Goal: Obtain resource: Download file/media

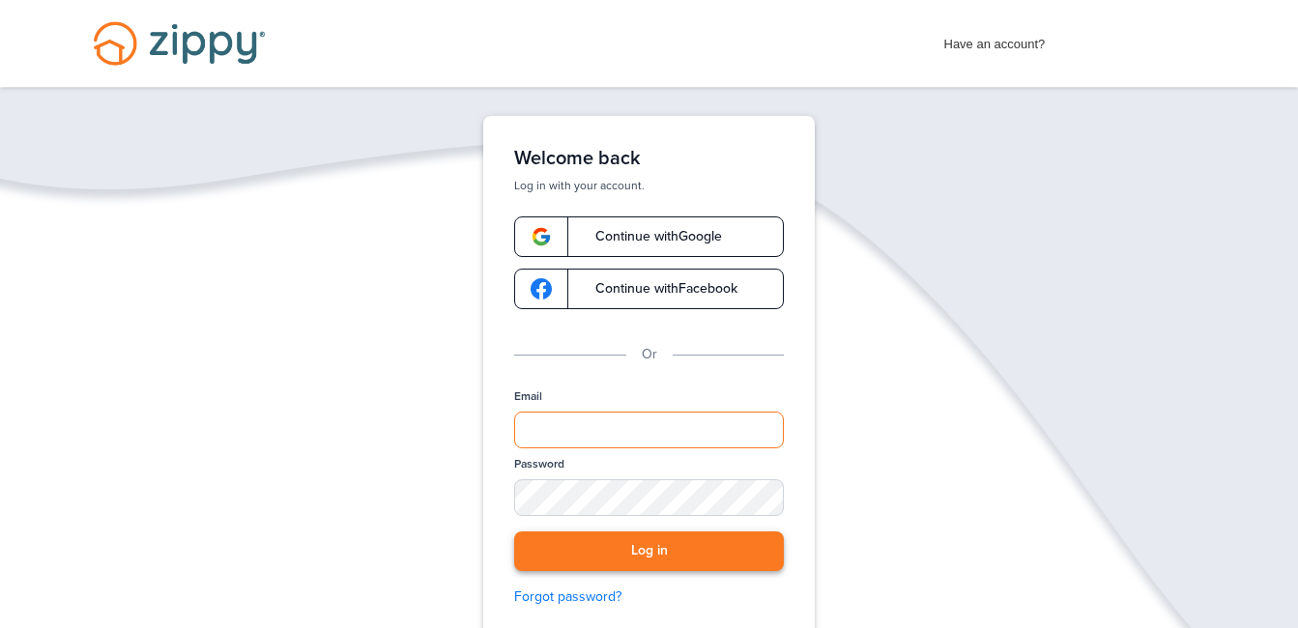
type input "**********"
click at [701, 549] on button "Log in" at bounding box center [649, 552] width 270 height 40
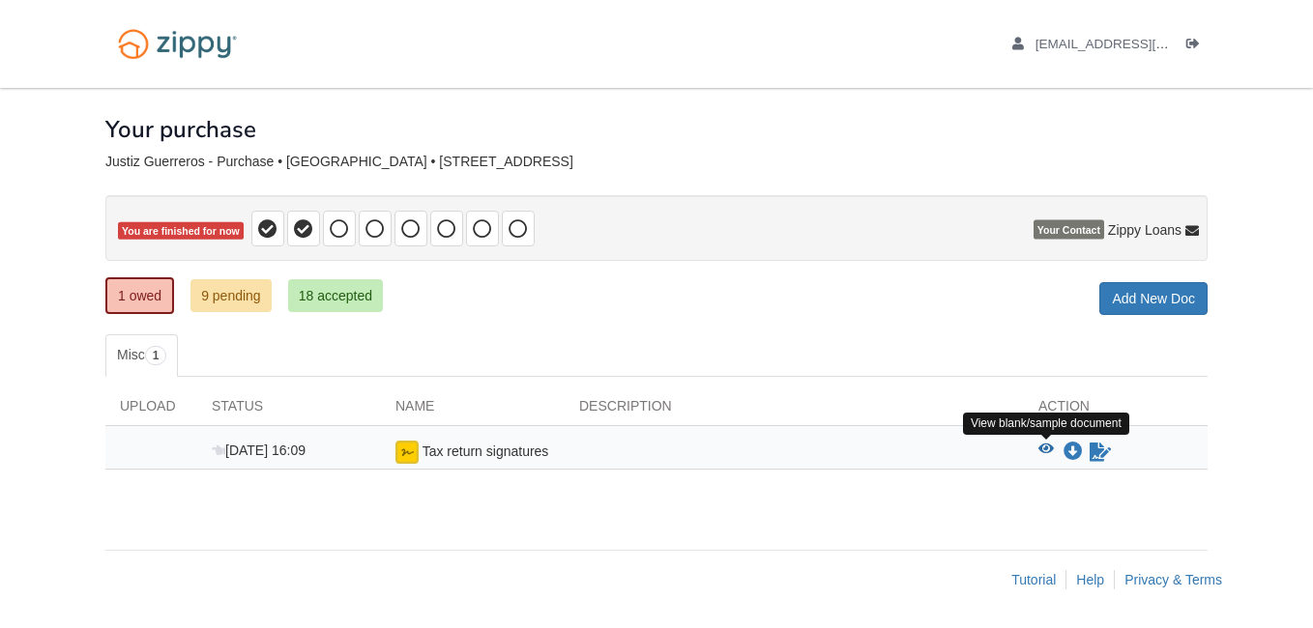
click at [1045, 450] on icon "View Tax return signatures" at bounding box center [1045, 450] width 15 height 14
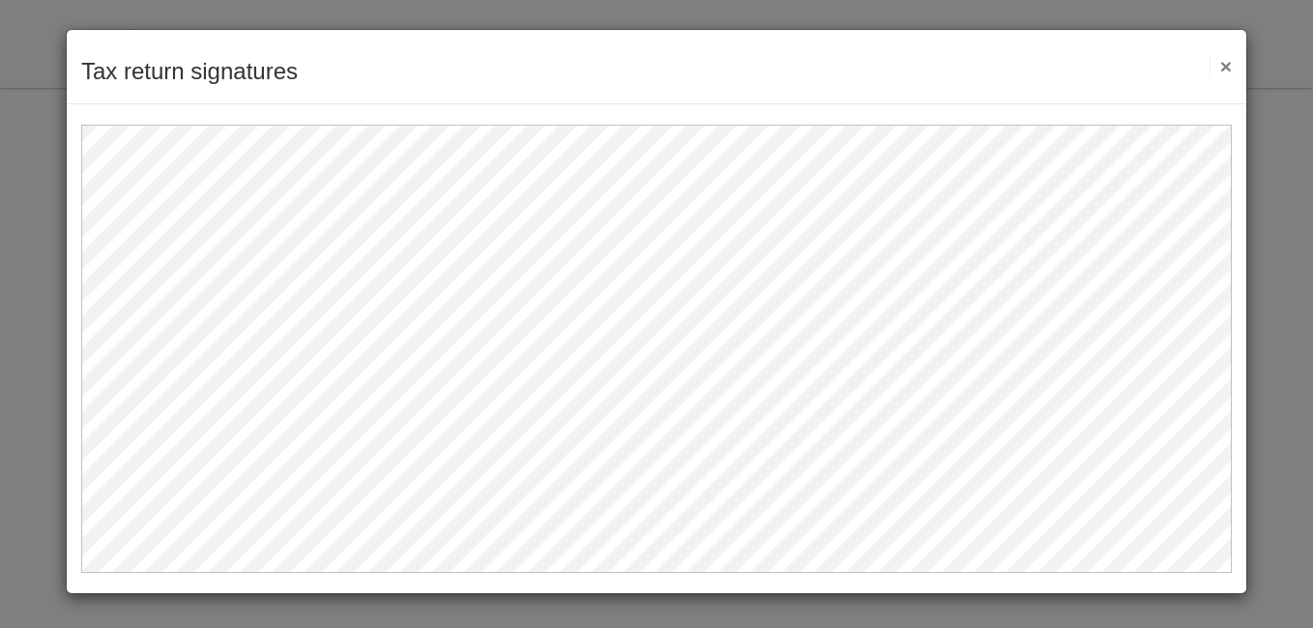
click at [1227, 68] on button "×" at bounding box center [1221, 66] width 22 height 20
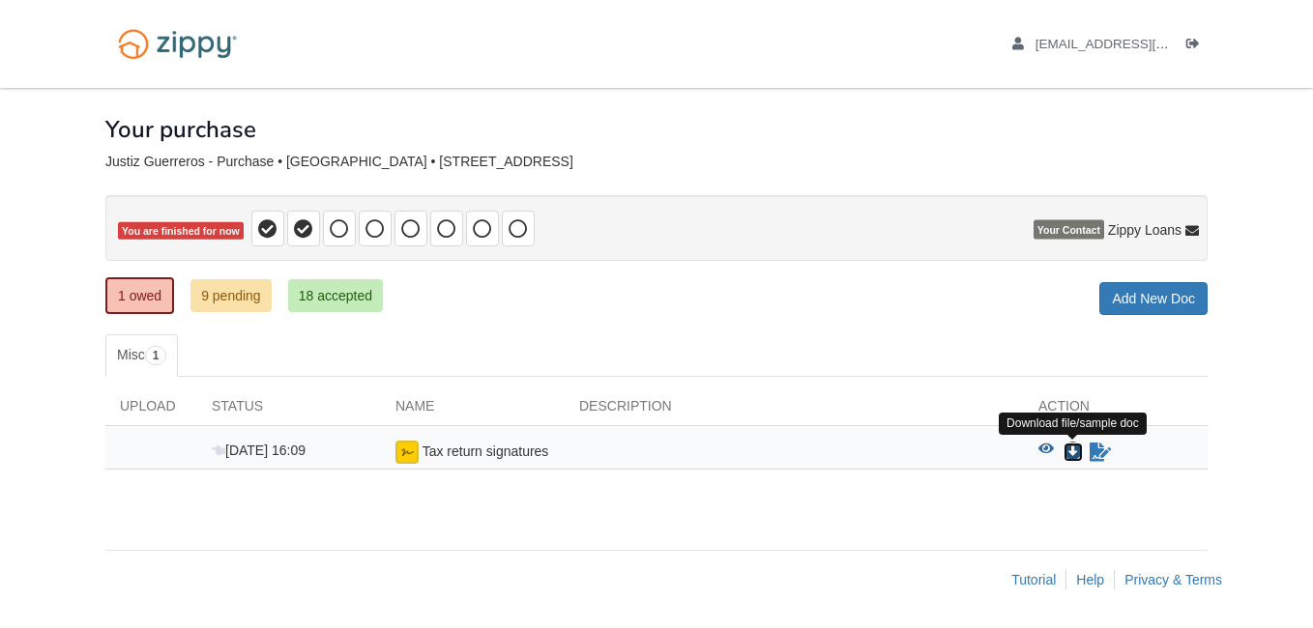
click at [1072, 454] on icon "Download Tax return signatures" at bounding box center [1073, 452] width 19 height 19
click at [1093, 452] on icon "Sign Form" at bounding box center [1100, 452] width 21 height 19
